Goal: Check status: Check status

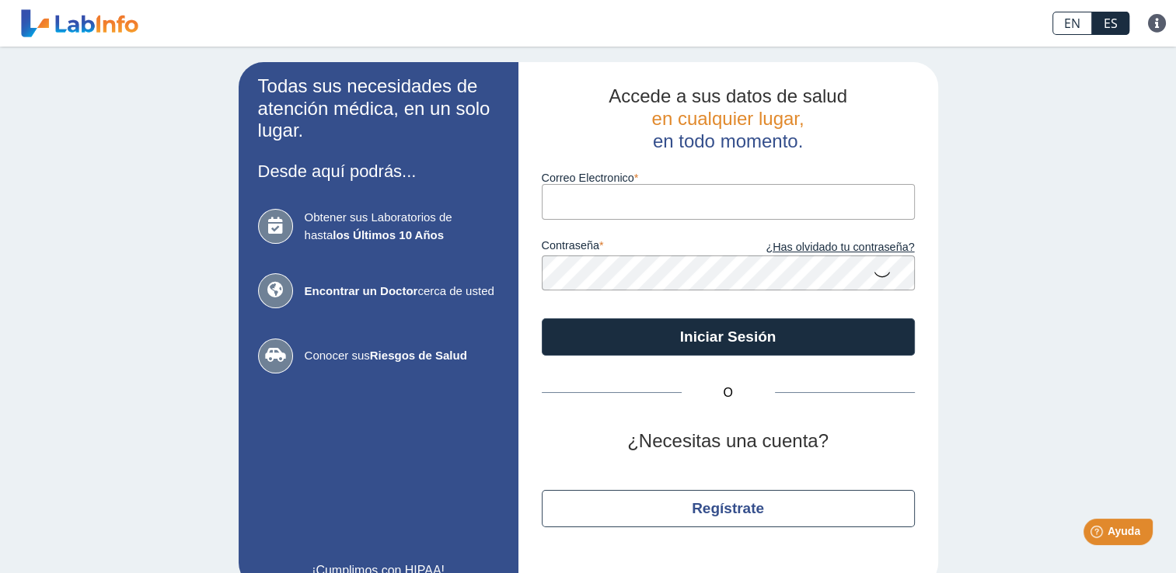
type input "[EMAIL_ADDRESS][DOMAIN_NAME]"
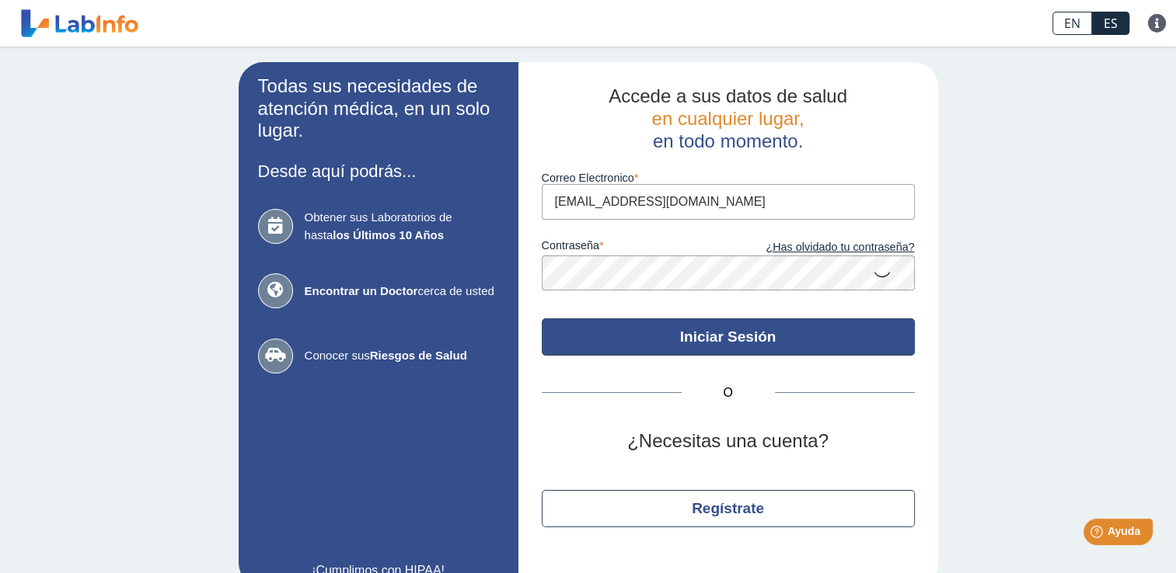
click at [681, 330] on button "Iniciar Sesión" at bounding box center [728, 337] width 373 height 37
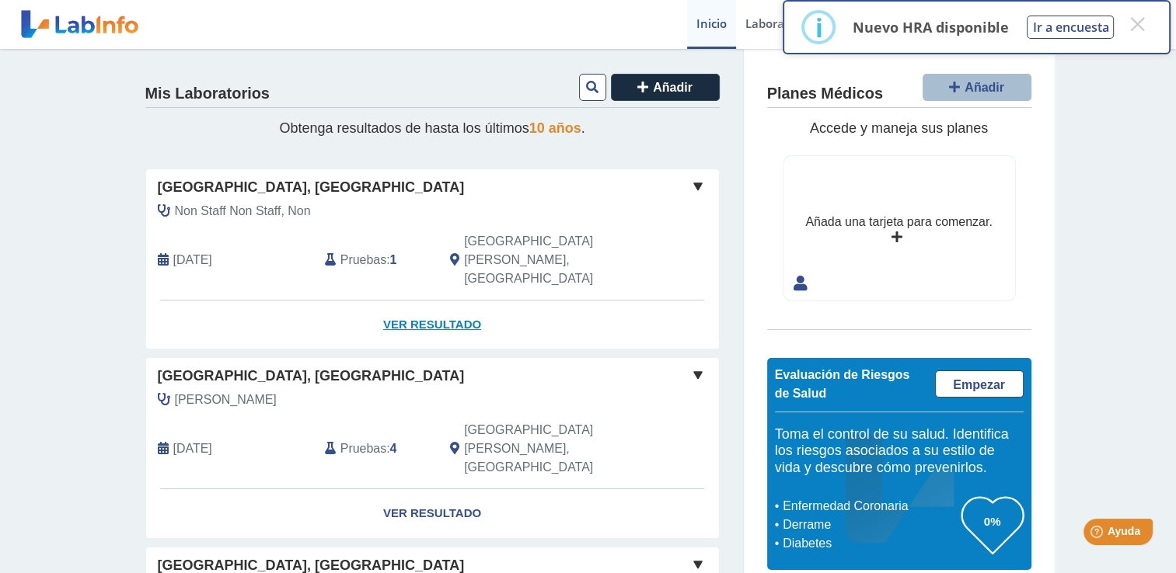
click at [398, 301] on link "Ver Resultado" at bounding box center [432, 325] width 573 height 49
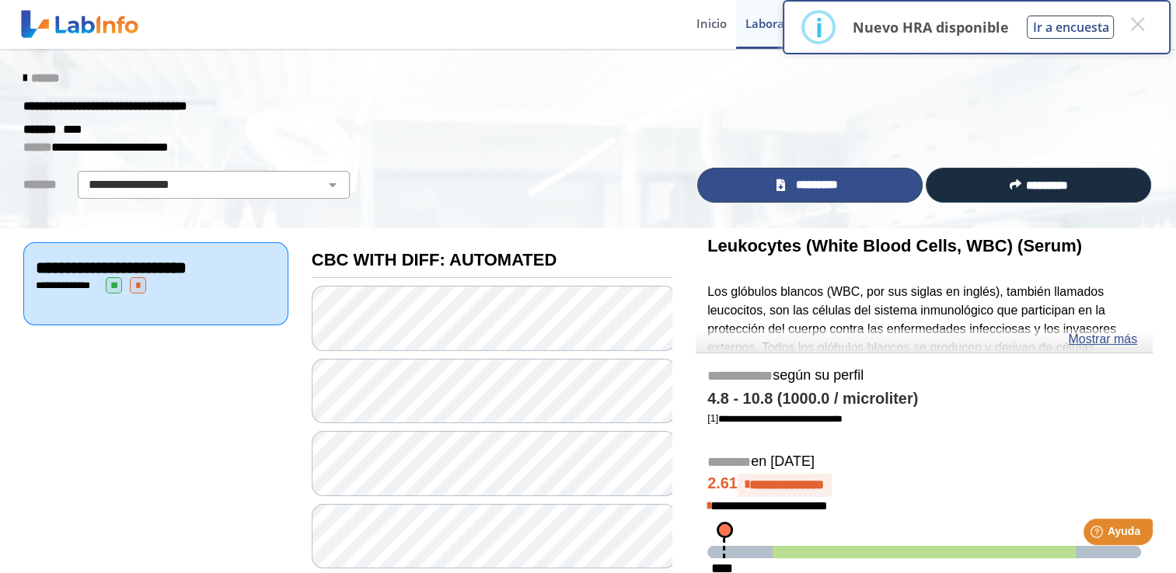
click at [778, 188] on icon at bounding box center [780, 185] width 9 height 12
